Goal: Information Seeking & Learning: Learn about a topic

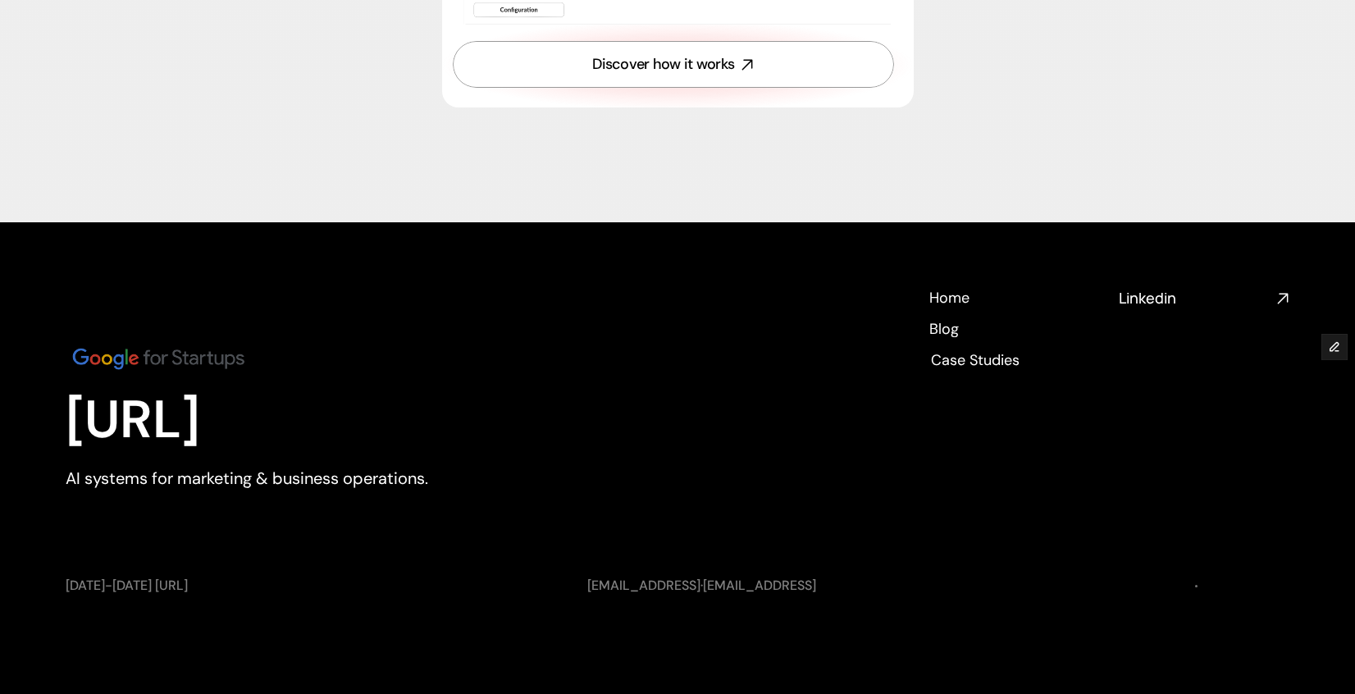
scroll to position [6072, 0]
click at [938, 330] on h4 "Blog" at bounding box center [944, 327] width 30 height 21
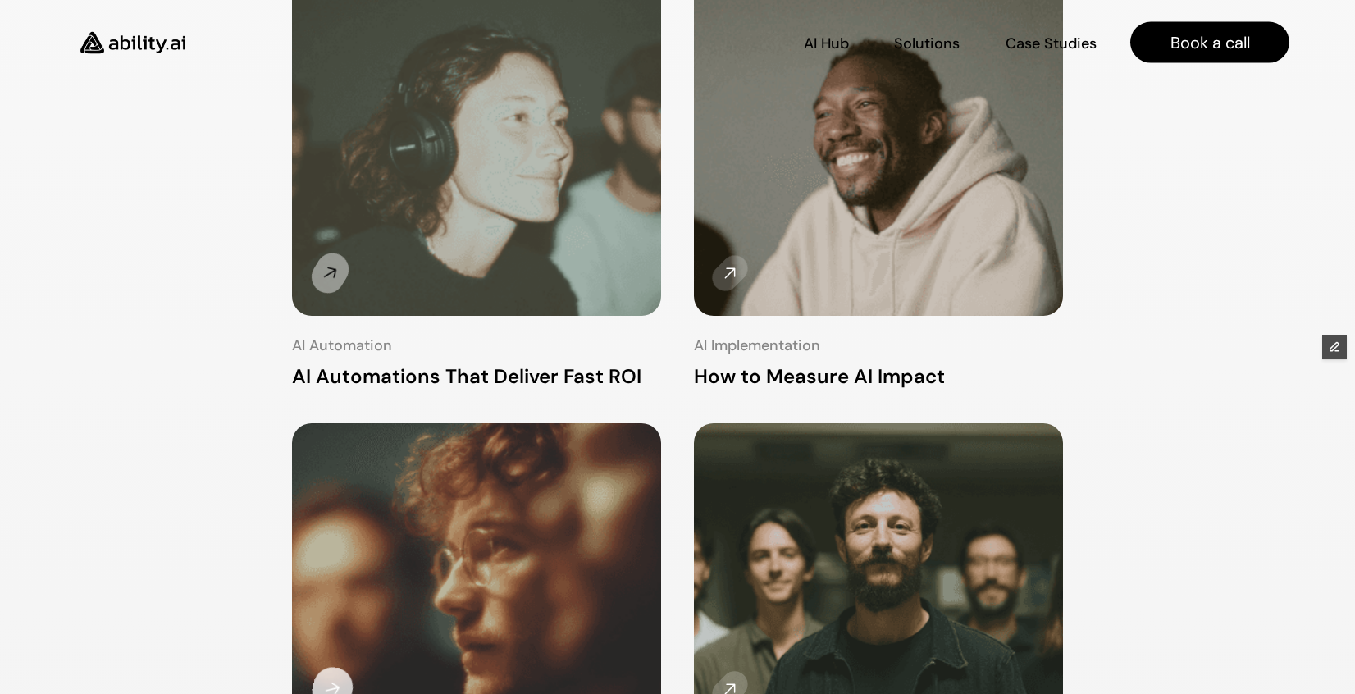
scroll to position [343, 0]
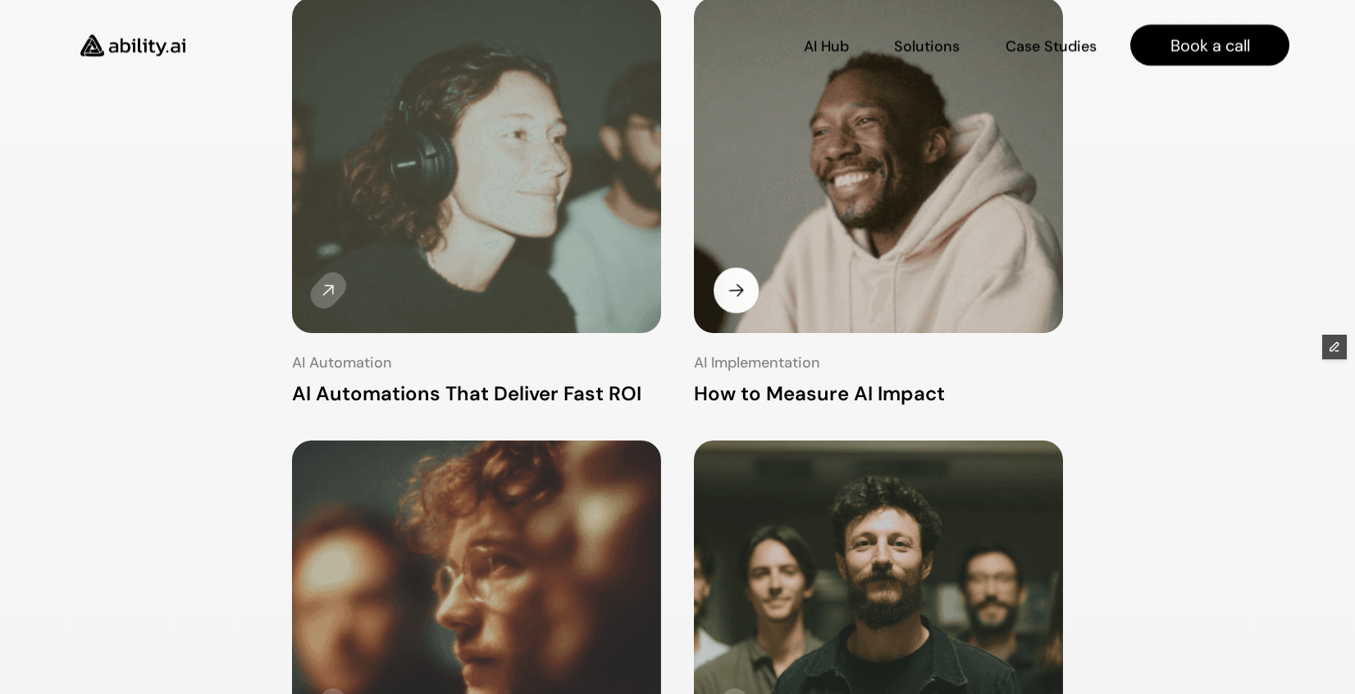
click at [826, 233] on img at bounding box center [878, 166] width 390 height 355
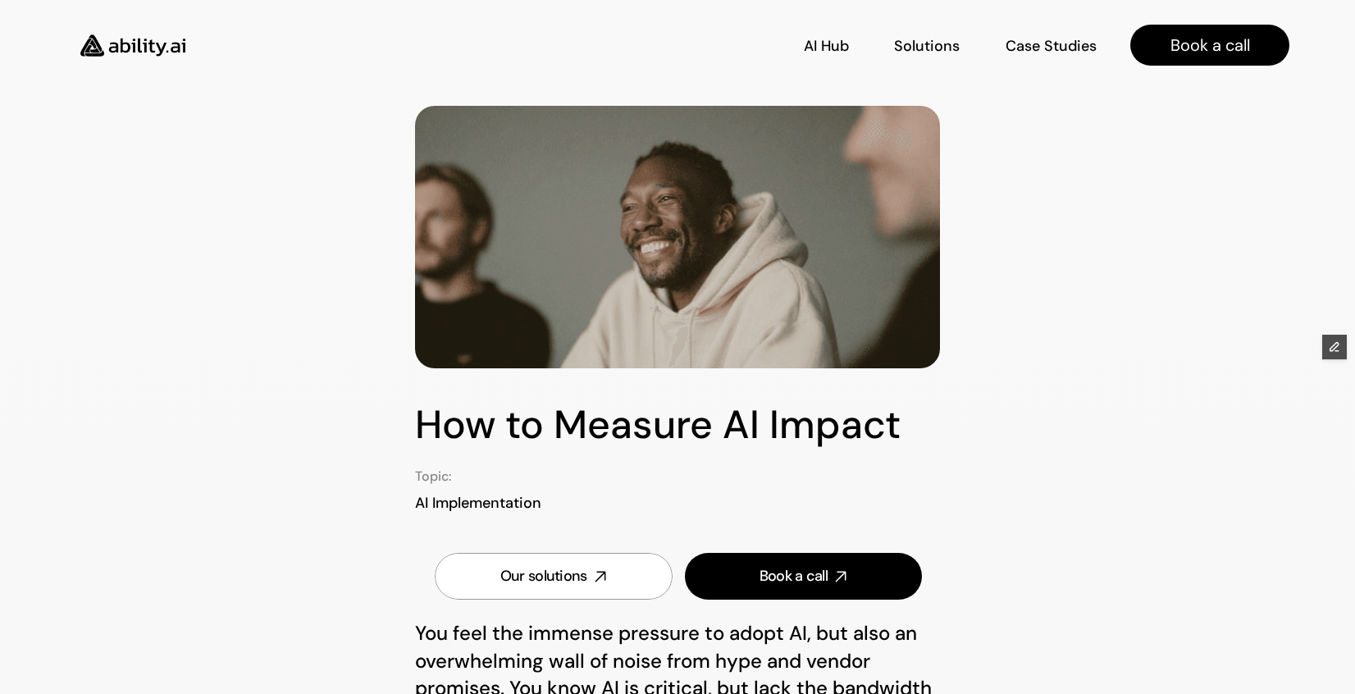
click at [166, 50] on img at bounding box center [133, 46] width 135 height 52
